Goal: Task Accomplishment & Management: Use online tool/utility

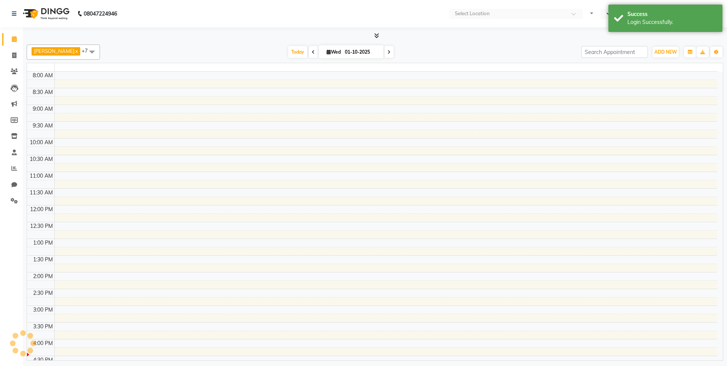
select select "en"
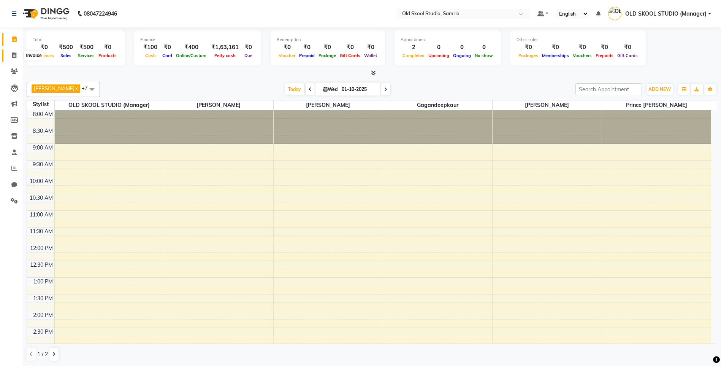
click at [12, 55] on icon at bounding box center [14, 55] width 4 height 6
select select "service"
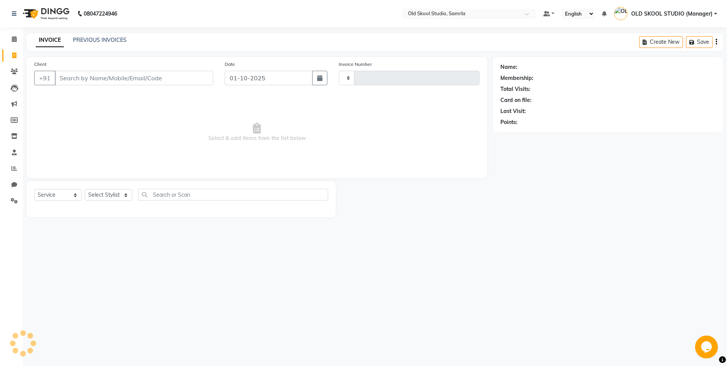
type input "0490"
select select "8041"
click at [75, 76] on input "Client" at bounding box center [134, 78] width 158 height 14
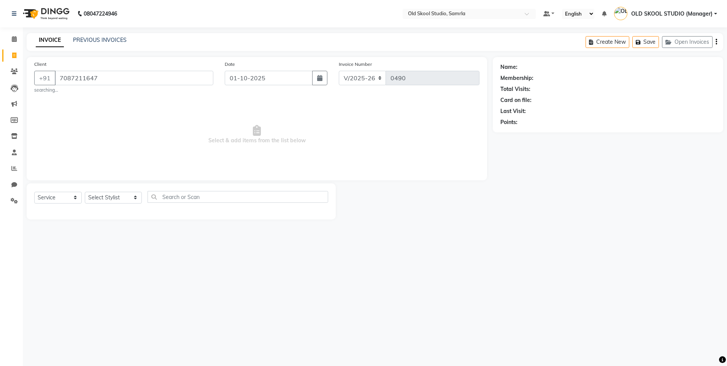
type input "7087211647"
select select "1: Object"
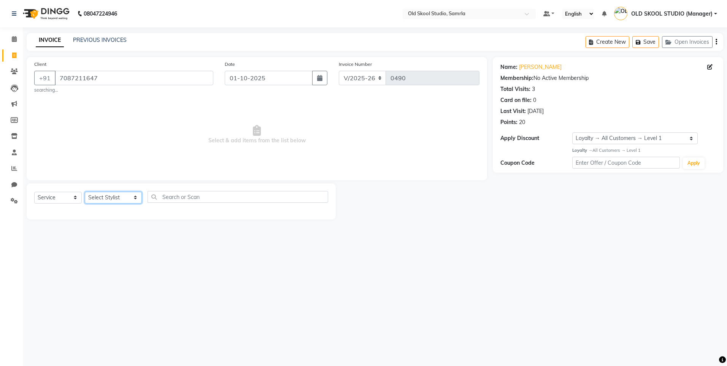
click at [138, 197] on select "Select Stylist [PERSON_NAME] gagandeepkaur [PERSON_NAME] OLD SKOOL STUDIO (Mana…" at bounding box center [113, 198] width 57 height 12
select select "84326"
click at [85, 192] on select "Select Stylist [PERSON_NAME] gagandeepkaur [PERSON_NAME] OLD SKOOL STUDIO (Mana…" at bounding box center [113, 198] width 57 height 12
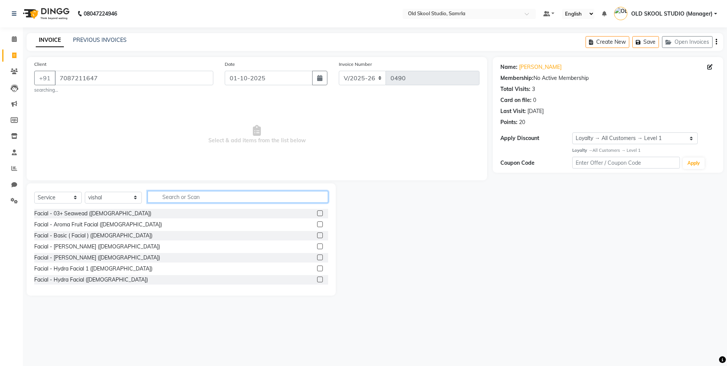
click at [216, 194] on input "text" at bounding box center [237, 197] width 181 height 12
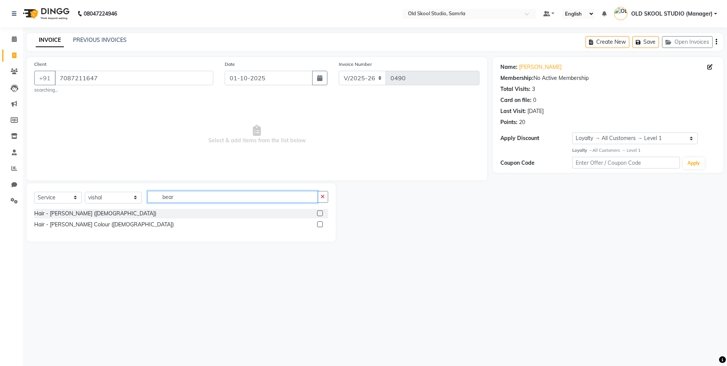
type input "bear"
click at [326, 210] on div at bounding box center [322, 214] width 11 height 10
click at [319, 211] on label at bounding box center [320, 213] width 6 height 6
click at [319, 211] on input "checkbox" at bounding box center [319, 213] width 5 height 5
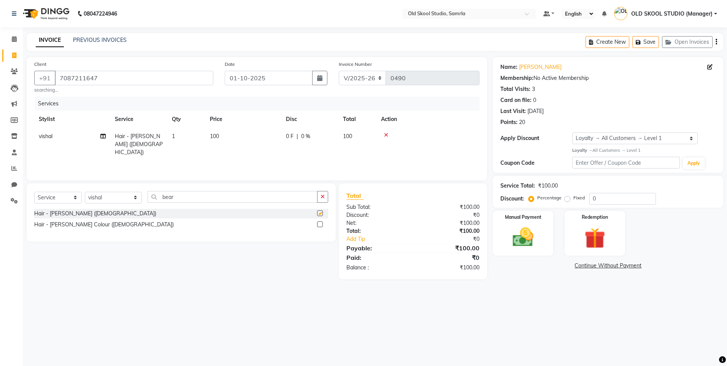
checkbox input "false"
click at [541, 235] on div "Manual Payment" at bounding box center [522, 232] width 63 height 47
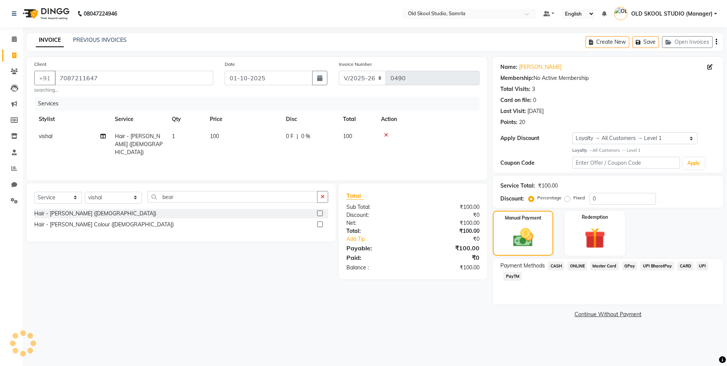
click at [556, 265] on span "CASH" at bounding box center [556, 265] width 16 height 9
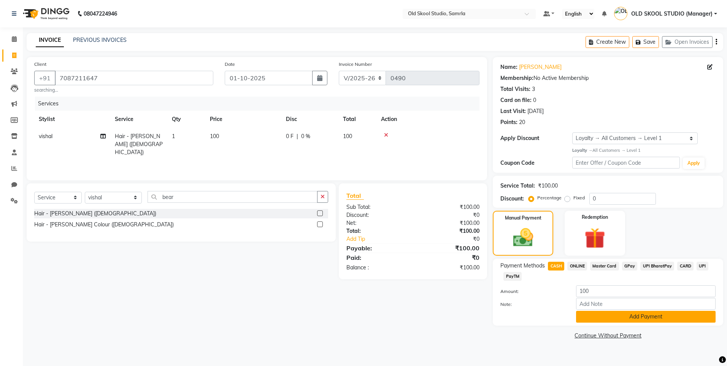
click at [626, 318] on button "Add Payment" at bounding box center [645, 317] width 139 height 12
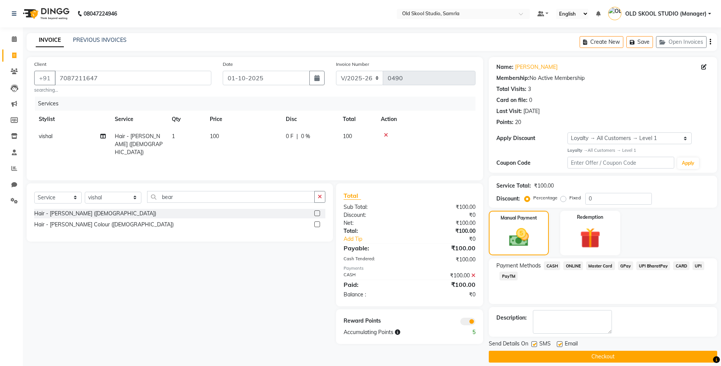
click at [609, 355] on button "Checkout" at bounding box center [603, 356] width 228 height 12
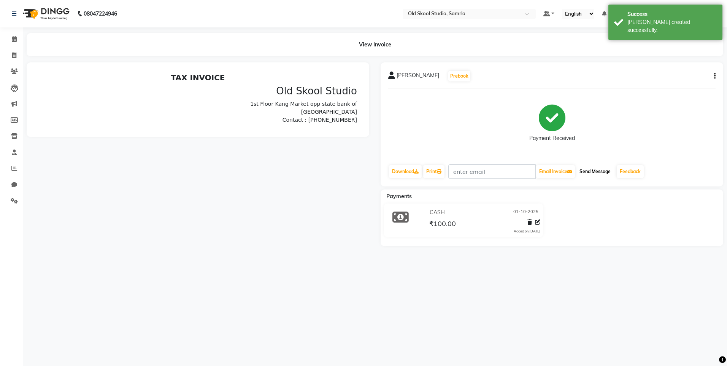
click at [599, 171] on button "Send Message" at bounding box center [594, 171] width 37 height 13
